Goal: Obtain resource: Download file/media

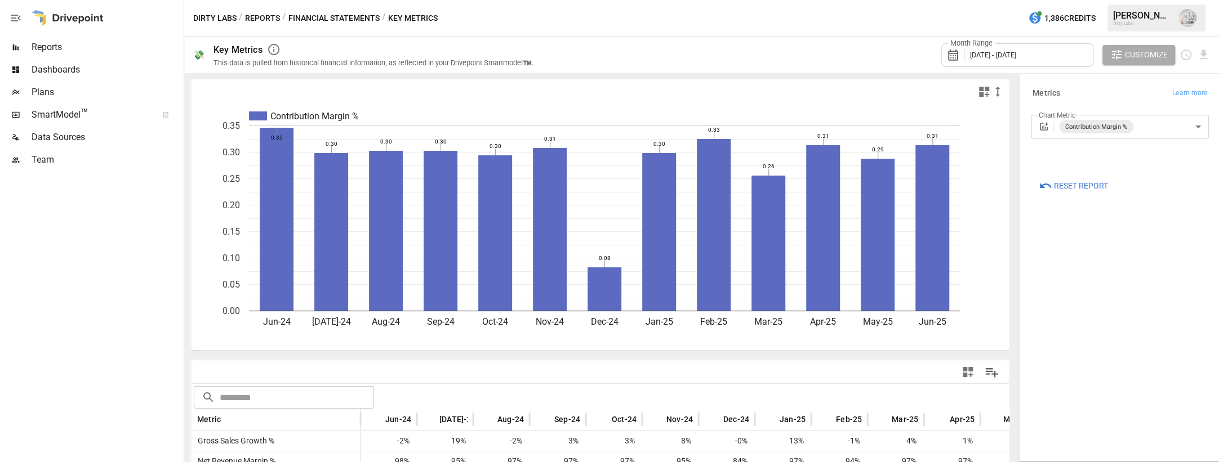
click at [61, 47] on span "Reports" at bounding box center [107, 48] width 150 height 14
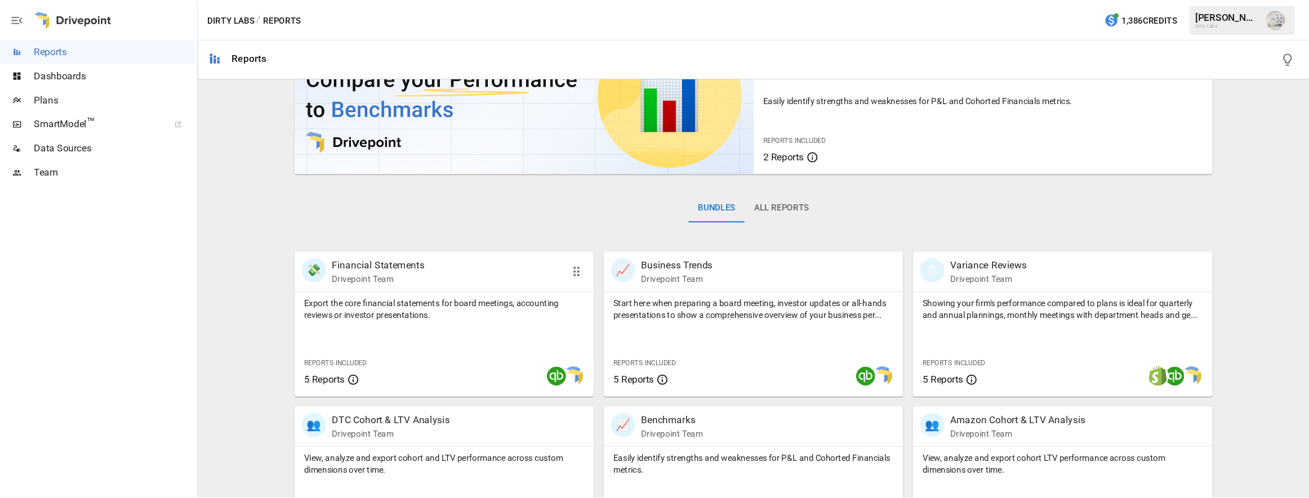
scroll to position [69, 0]
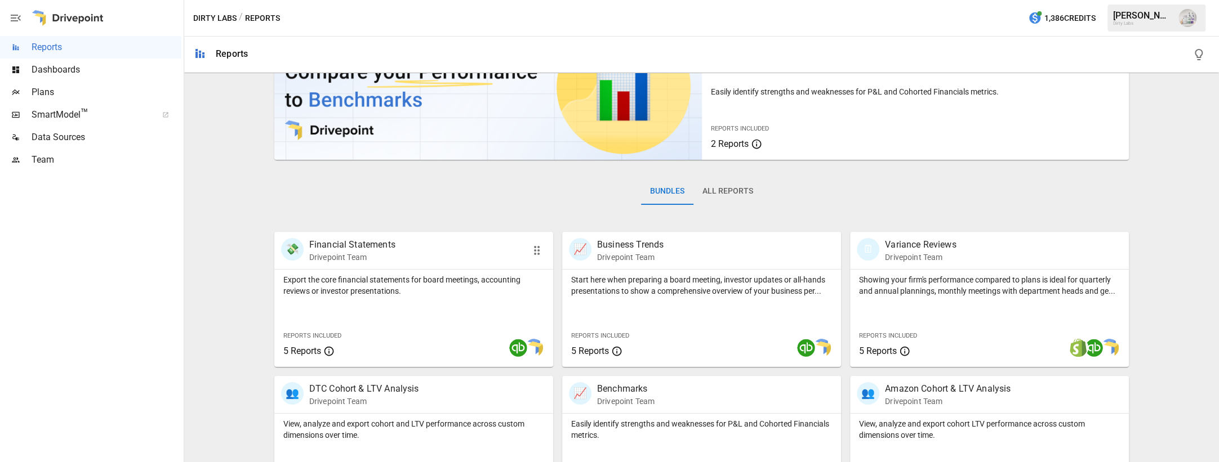
click at [369, 243] on p "Financial Statements" at bounding box center [352, 245] width 86 height 14
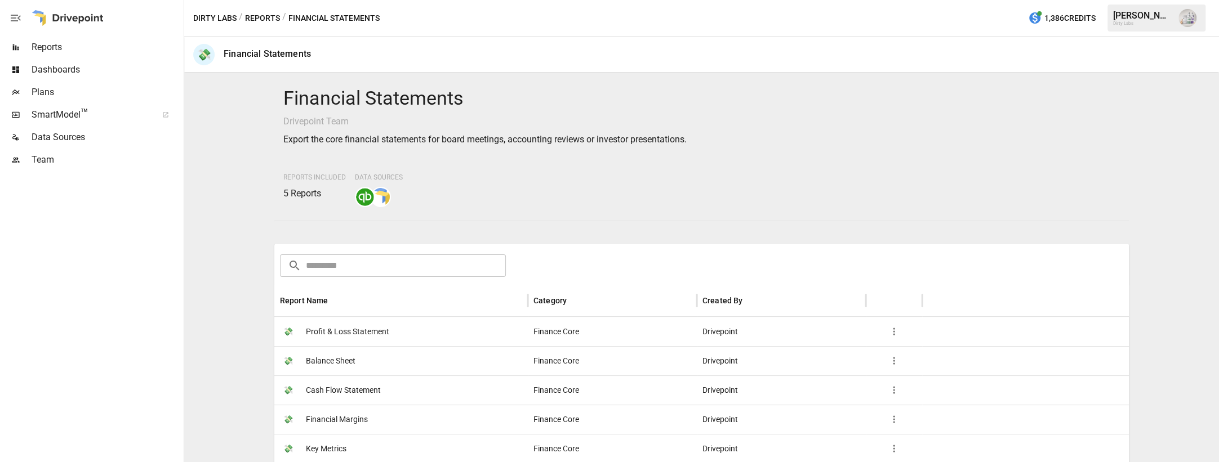
click at [317, 448] on span "Key Metrics" at bounding box center [326, 449] width 41 height 29
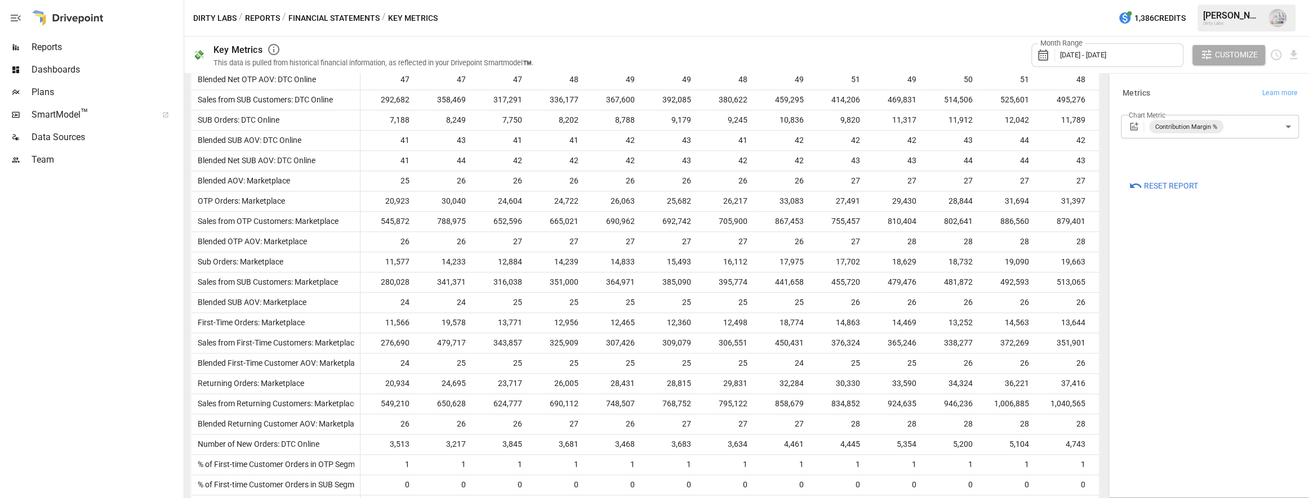
scroll to position [1136, 0]
click at [108, 295] on div at bounding box center [90, 334] width 181 height 327
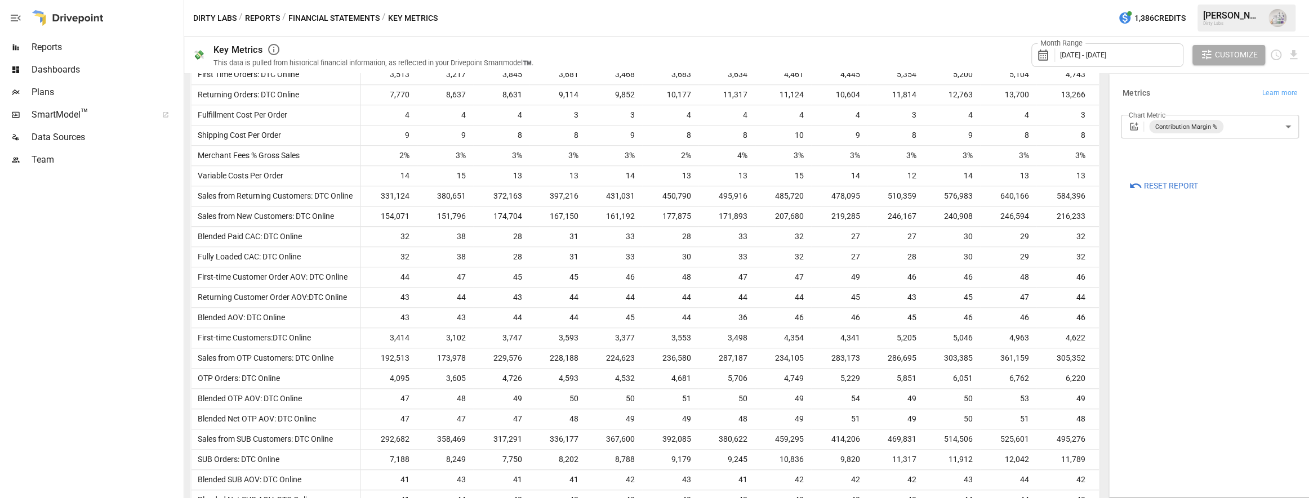
scroll to position [788, 0]
click at [1147, 53] on div "Month Range [DATE] - [DATE]" at bounding box center [1107, 55] width 152 height 24
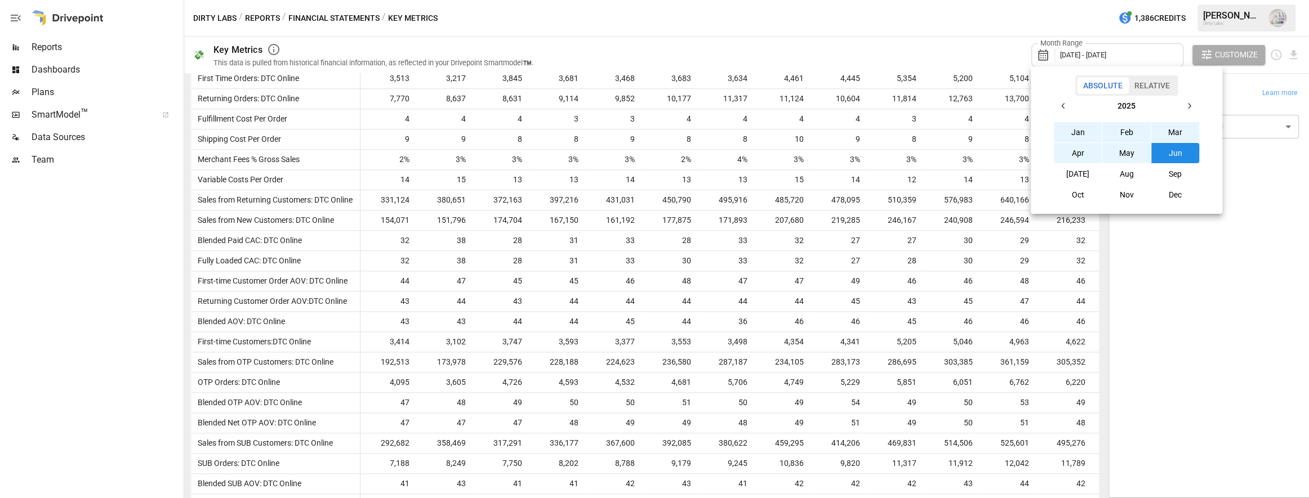
click at [1129, 173] on button "Aug" at bounding box center [1126, 174] width 48 height 20
click at [1059, 101] on icon "button" at bounding box center [1063, 105] width 9 height 9
click at [1078, 132] on button "Jan" at bounding box center [1078, 132] width 48 height 20
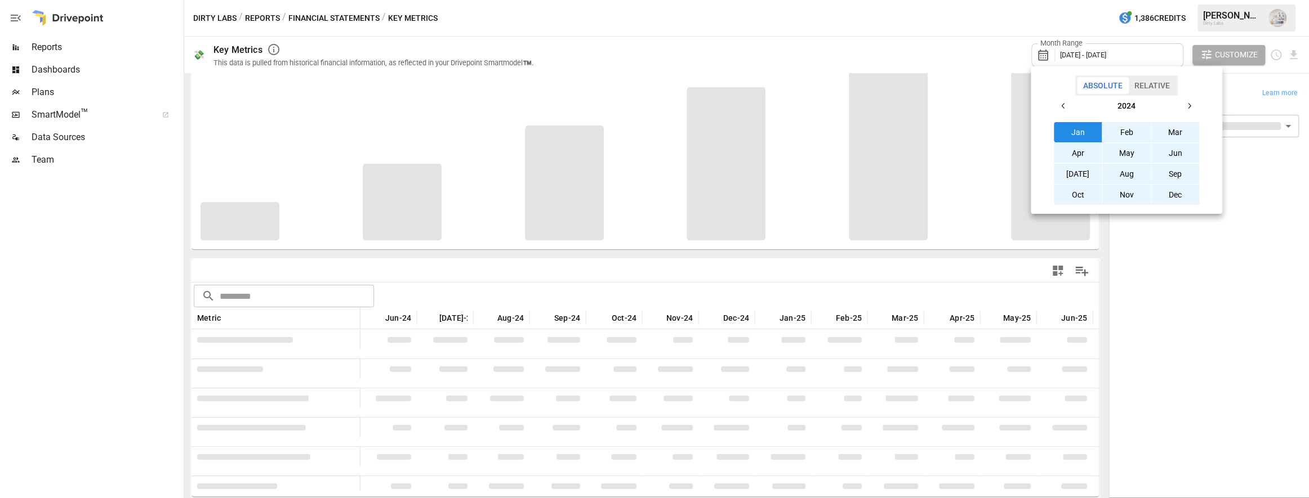
scroll to position [101, 0]
click at [1192, 101] on icon "button" at bounding box center [1188, 105] width 9 height 9
click at [1131, 172] on button "Aug" at bounding box center [1126, 174] width 48 height 20
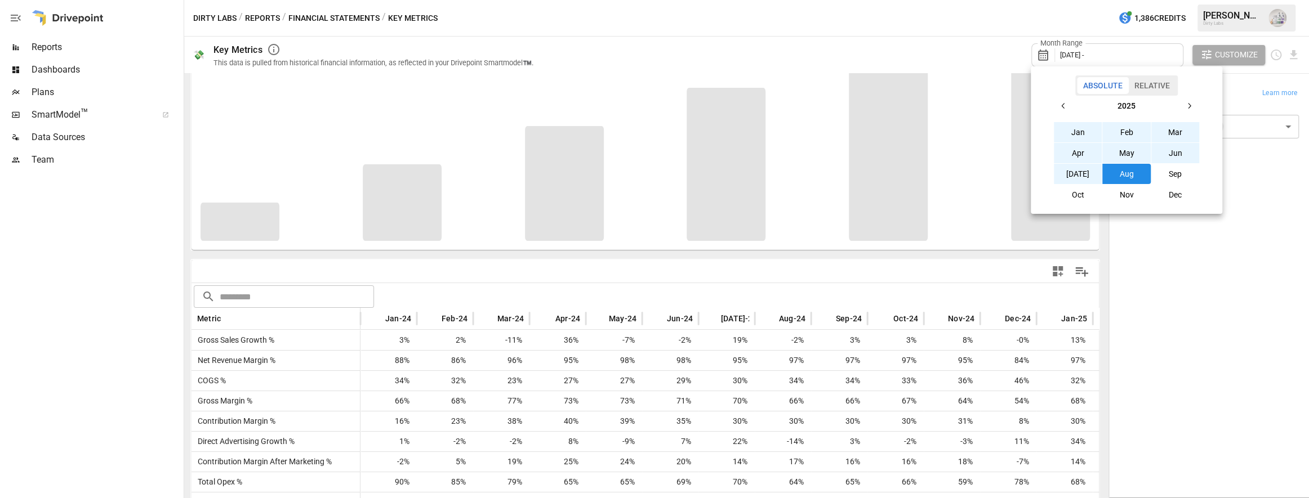
scroll to position [788, 0]
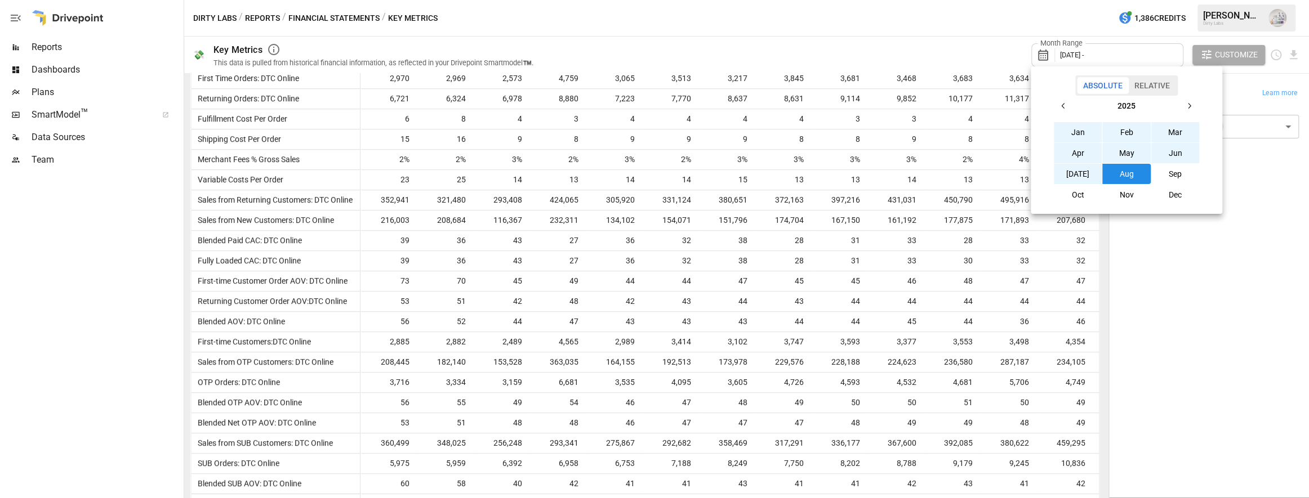
click at [1068, 104] on button "button" at bounding box center [1063, 106] width 20 height 20
click at [1079, 137] on button "Jan" at bounding box center [1078, 132] width 48 height 20
click at [976, 43] on div at bounding box center [654, 249] width 1309 height 498
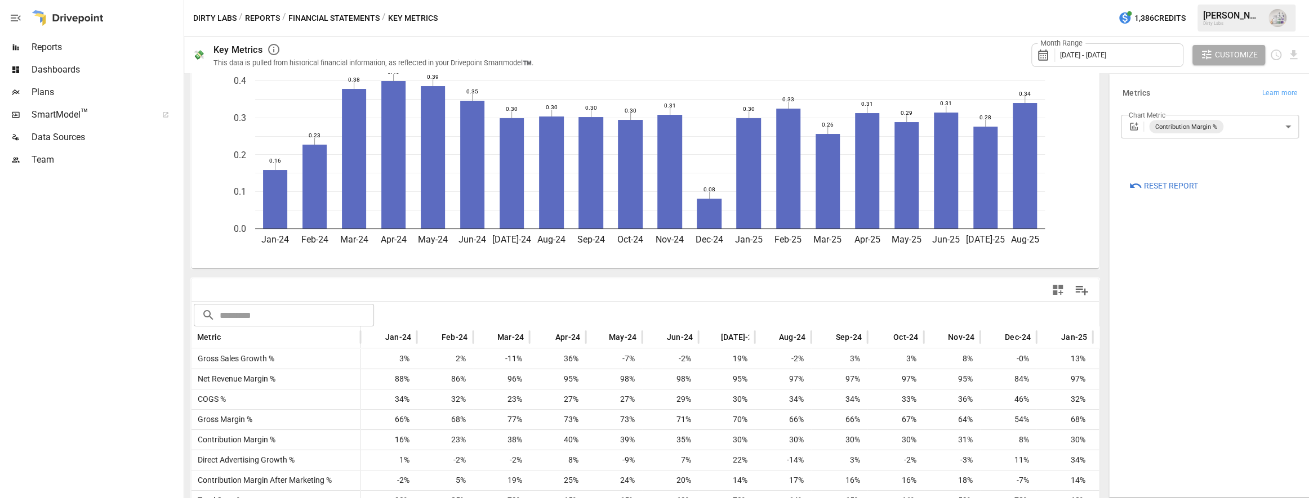
scroll to position [82, 0]
click at [1218, 55] on icon "Download report" at bounding box center [1293, 54] width 7 height 9
click at [1218, 100] on li "Download as CSV" at bounding box center [1260, 99] width 80 height 23
click at [1218, 0] on body "Reports Dashboards Plans SmartModel ™ Data Sources Team Dirty Labs / Reports / …" at bounding box center [654, 0] width 1309 height 0
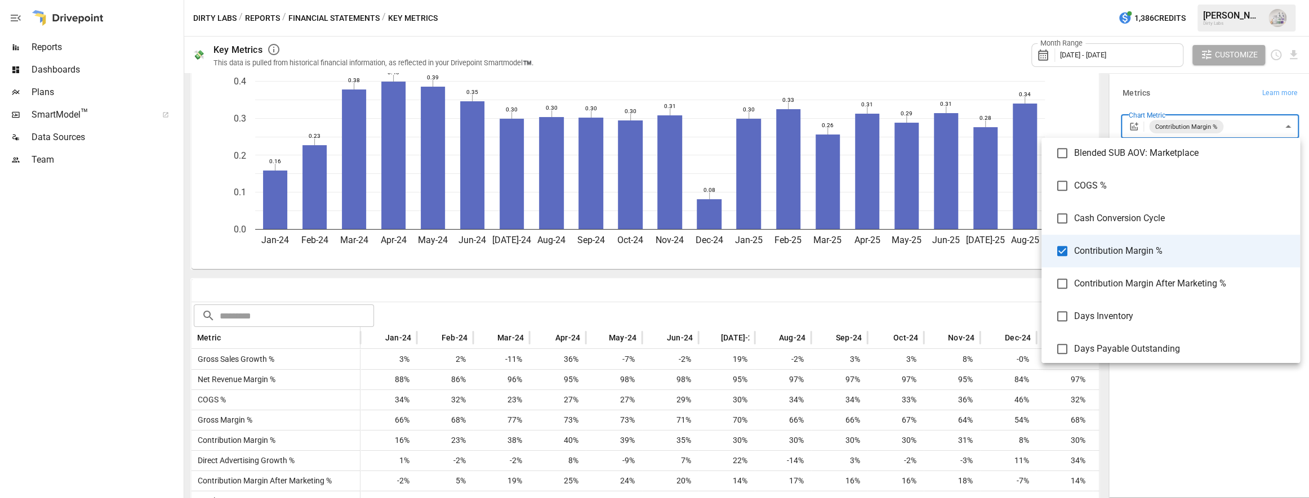
scroll to position [751, 0]
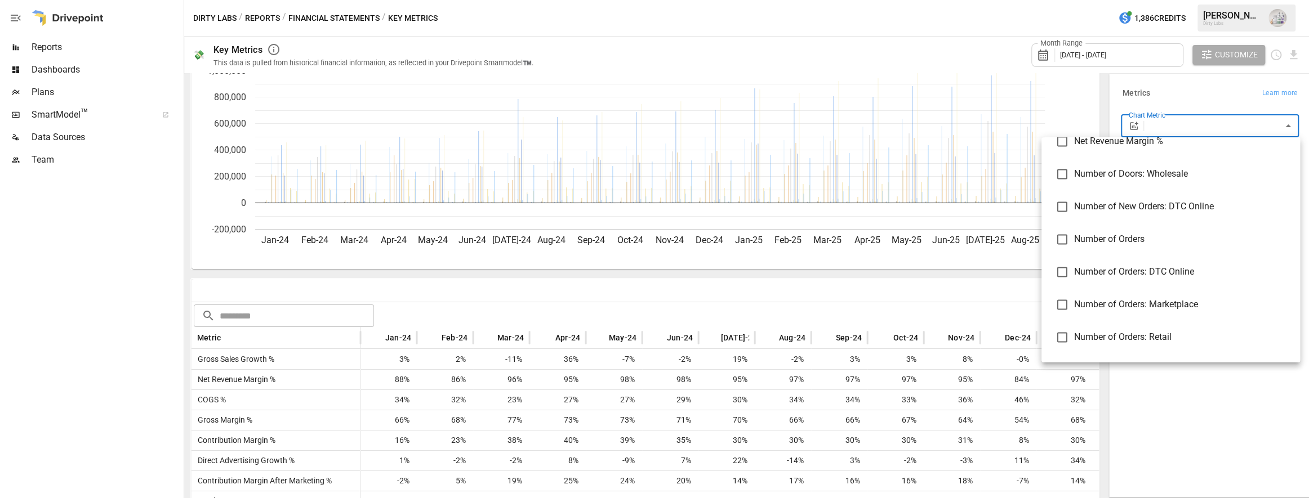
scroll to position [1576, 0]
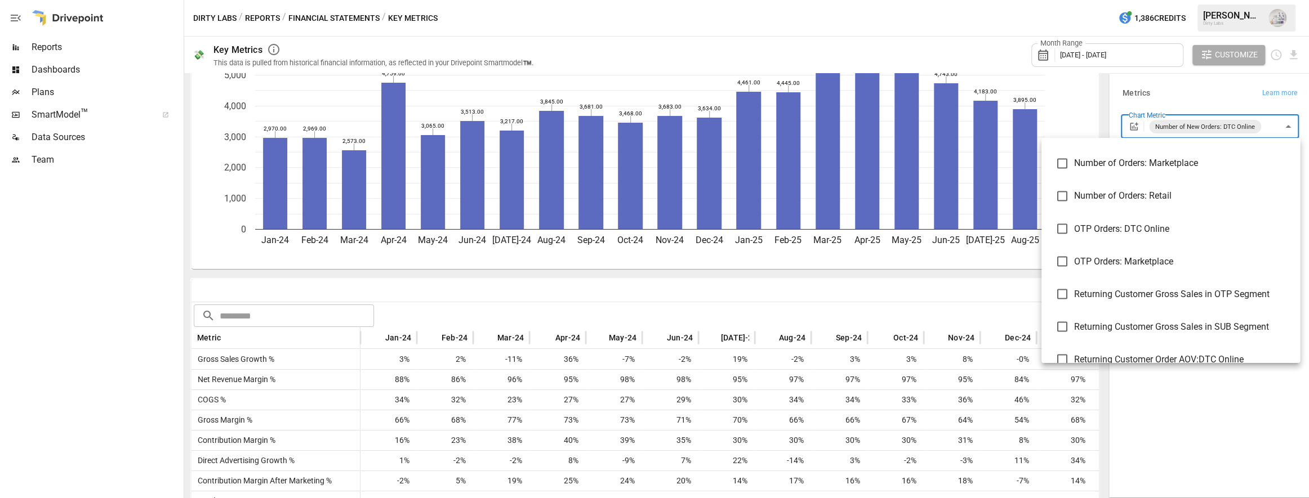
scroll to position [1719, 0]
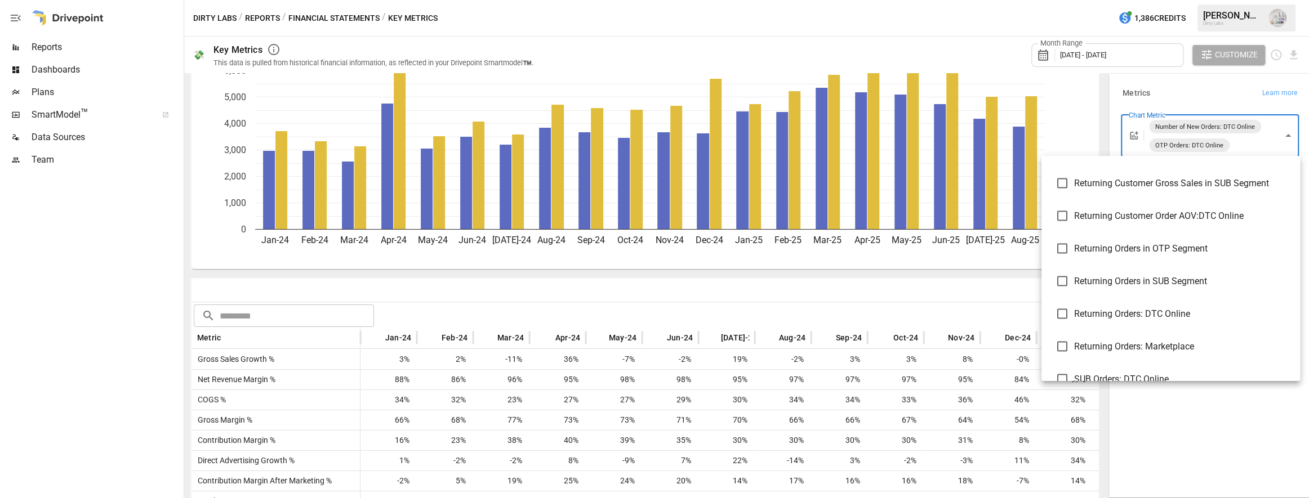
scroll to position [1879, 0]
type input "**********"
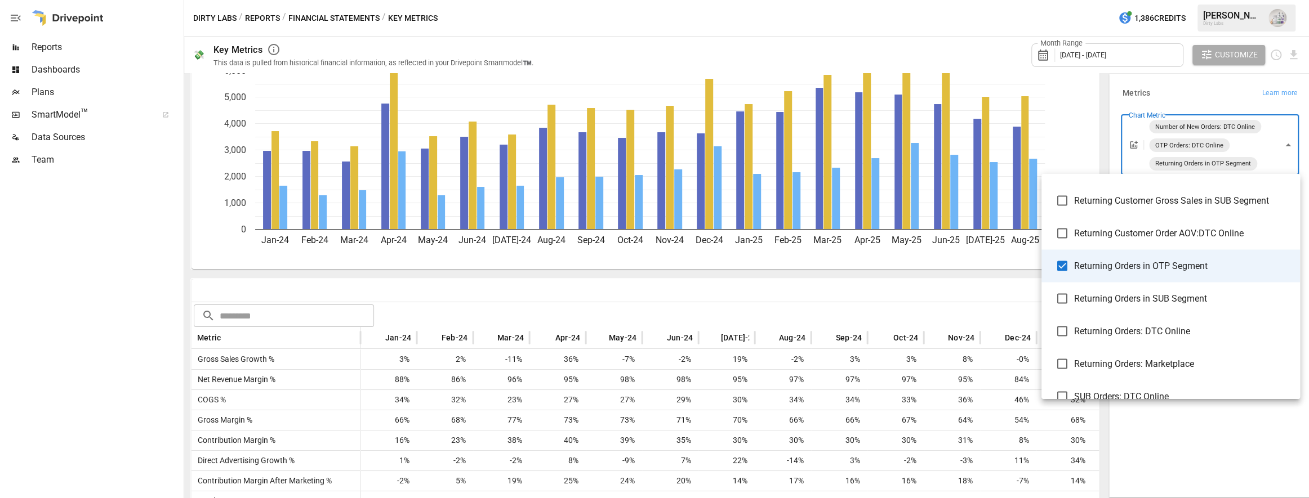
scroll to position [1969, 0]
